Goal: Navigation & Orientation: Go to known website

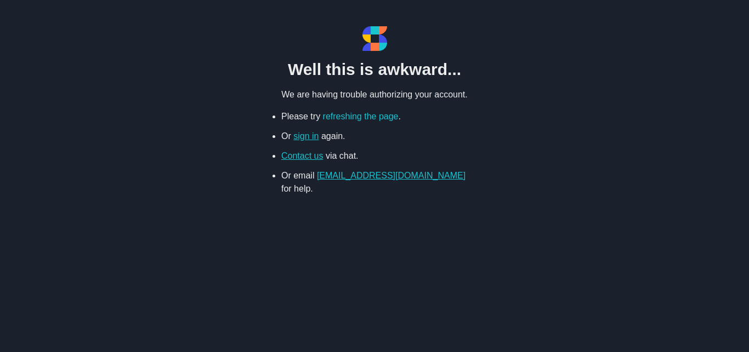
click at [380, 112] on link "refreshing the page" at bounding box center [361, 116] width 76 height 9
click at [308, 139] on link "sign in" at bounding box center [305, 136] width 25 height 9
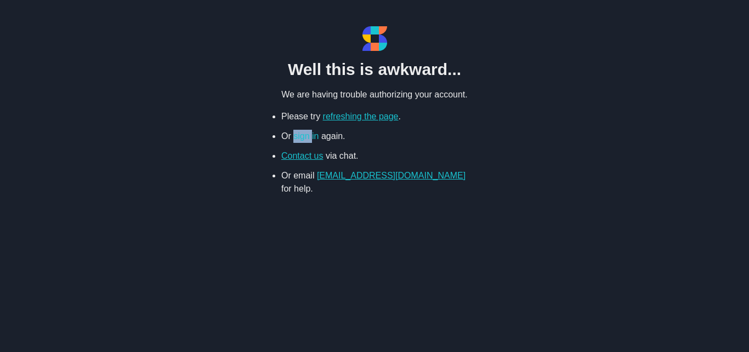
click at [308, 139] on link "sign in" at bounding box center [305, 136] width 25 height 9
click at [499, 140] on div "Well this is awkward... We are having trouble authorizing your account. Please …" at bounding box center [374, 110] width 274 height 169
click at [305, 134] on link "sign in" at bounding box center [305, 136] width 25 height 9
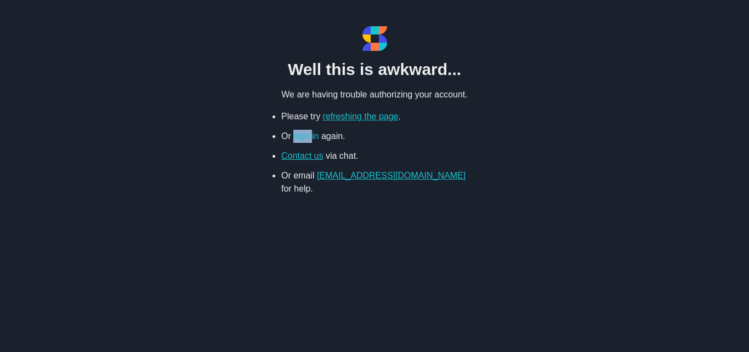
click at [305, 134] on link "sign in" at bounding box center [305, 136] width 25 height 9
